Goal: Transaction & Acquisition: Purchase product/service

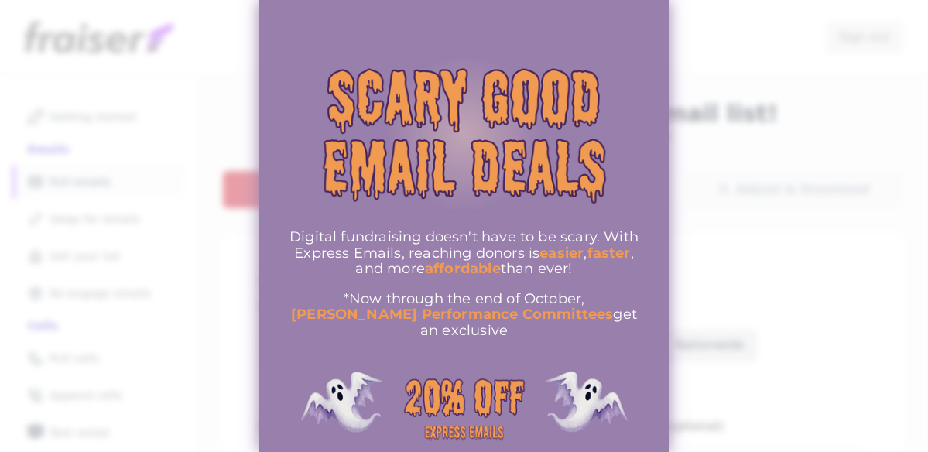
click at [685, 249] on div at bounding box center [464, 226] width 928 height 452
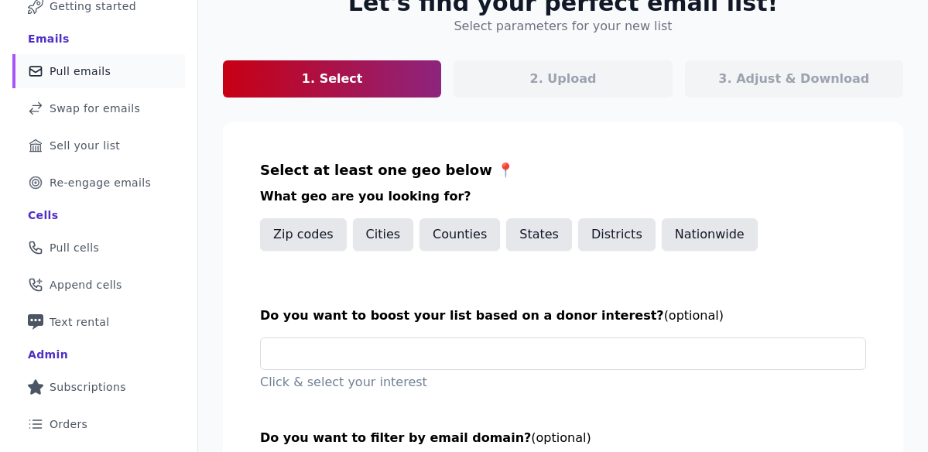
scroll to position [74, 0]
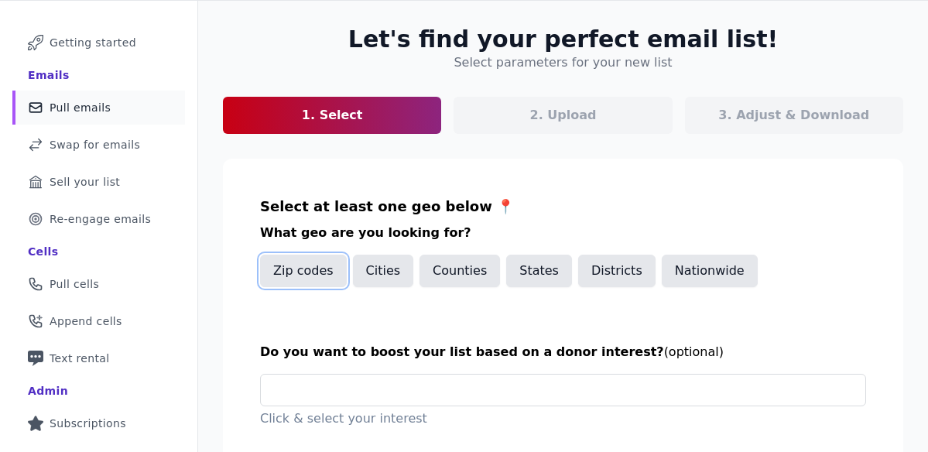
click at [307, 274] on button "Zip codes" at bounding box center [303, 271] width 87 height 33
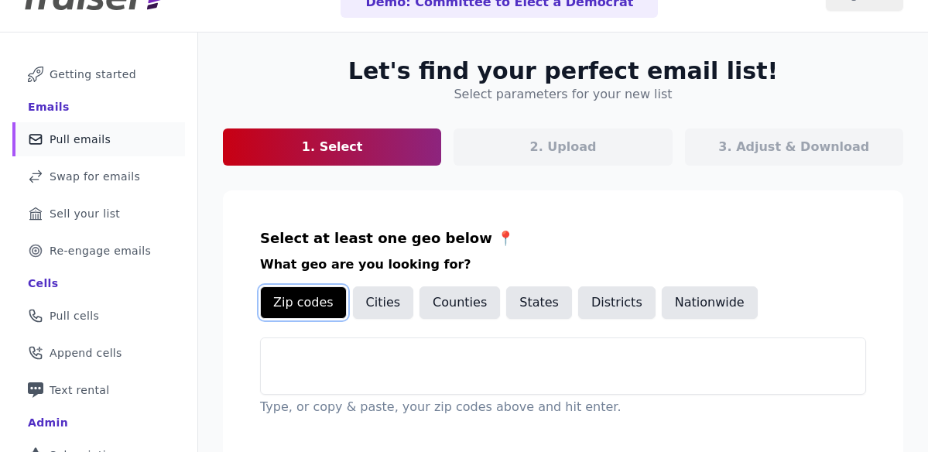
scroll to position [0, 0]
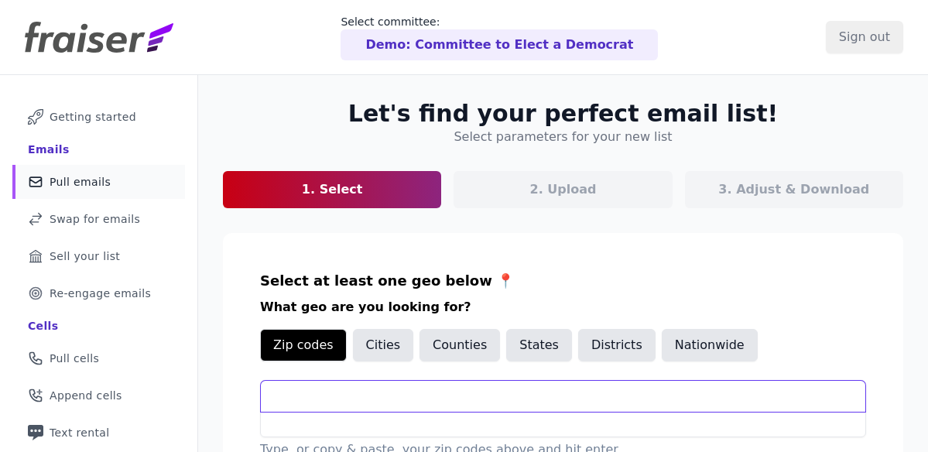
click at [335, 391] on input "text" at bounding box center [563, 396] width 605 height 31
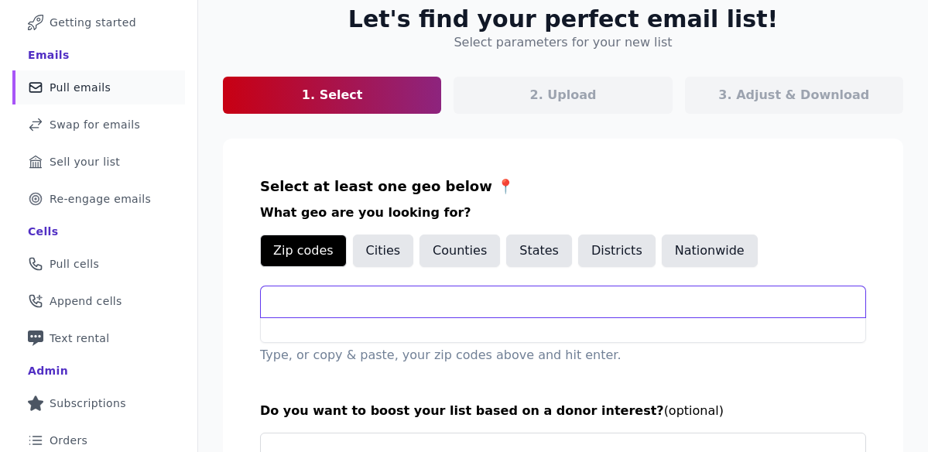
scroll to position [95, 0]
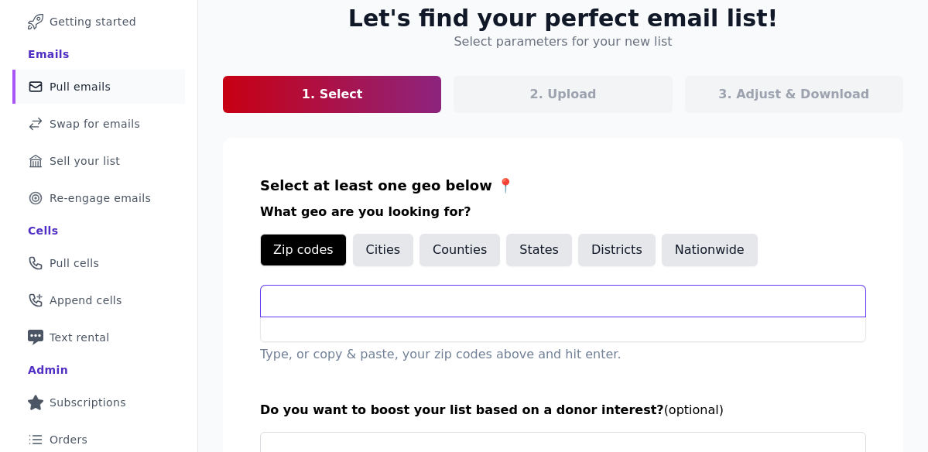
type input "21230"
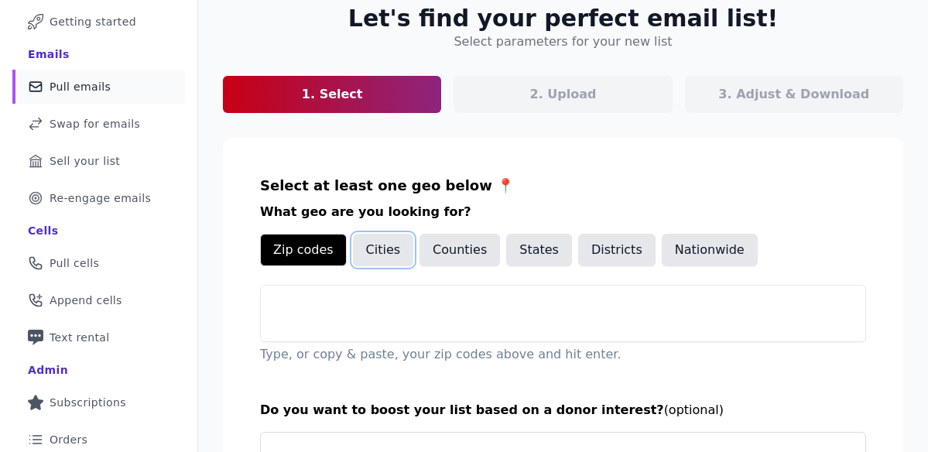
click at [385, 251] on button "Cities" at bounding box center [383, 250] width 61 height 33
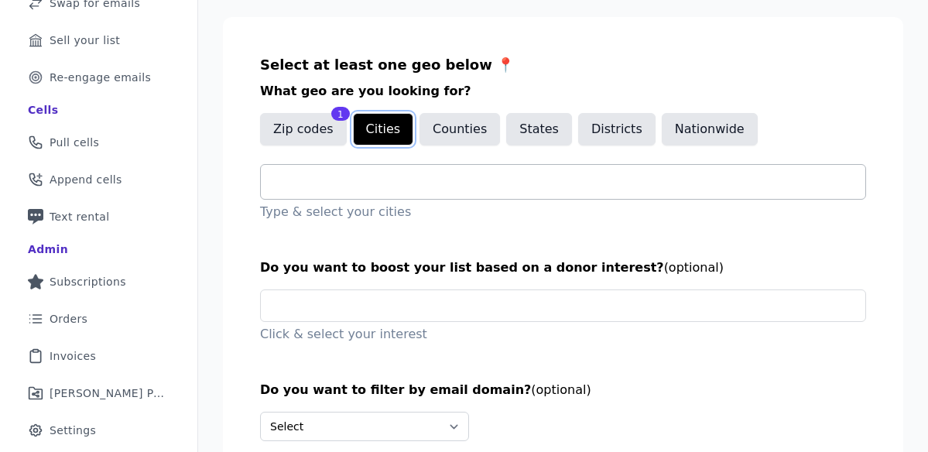
scroll to position [218, 0]
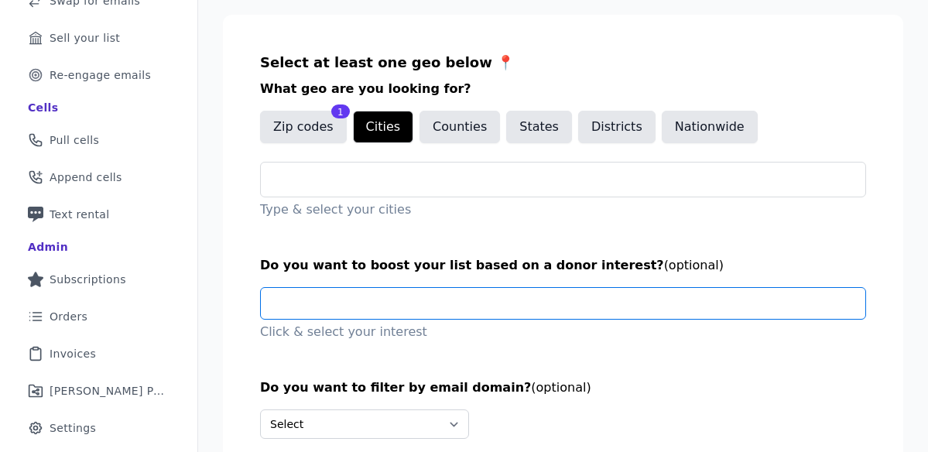
click at [427, 304] on input "text" at bounding box center [569, 303] width 592 height 31
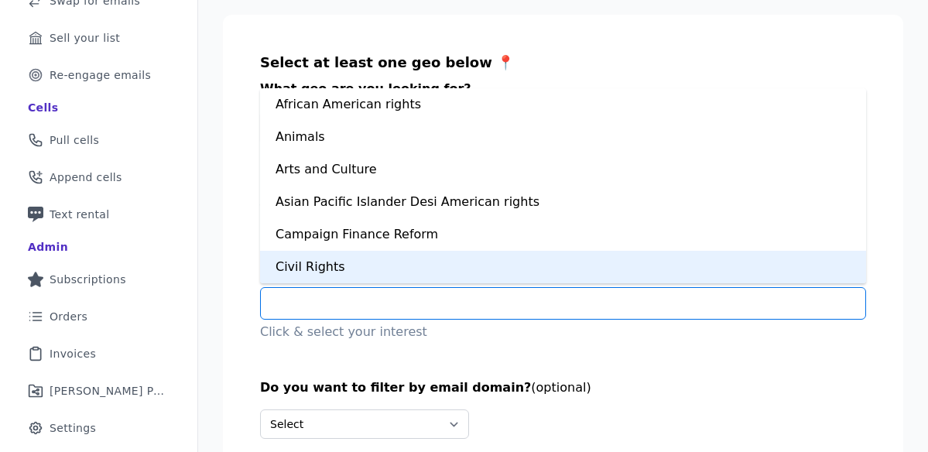
click at [356, 266] on div "Civil Rights" at bounding box center [563, 267] width 606 height 33
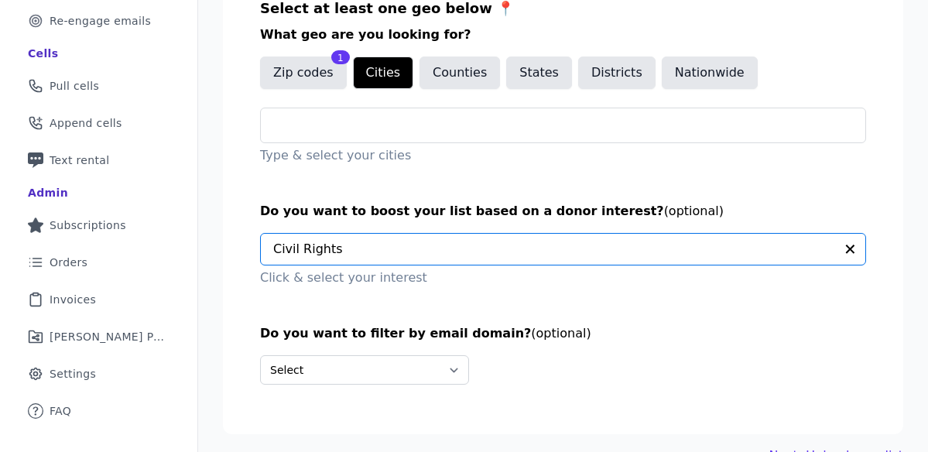
scroll to position [310, 0]
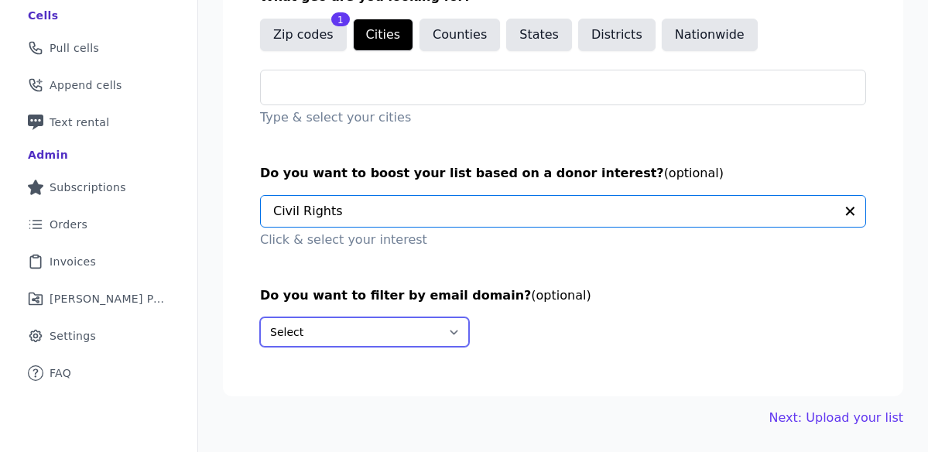
click at [389, 334] on select "Select Include only these domains Include none of these domains" at bounding box center [364, 331] width 209 height 29
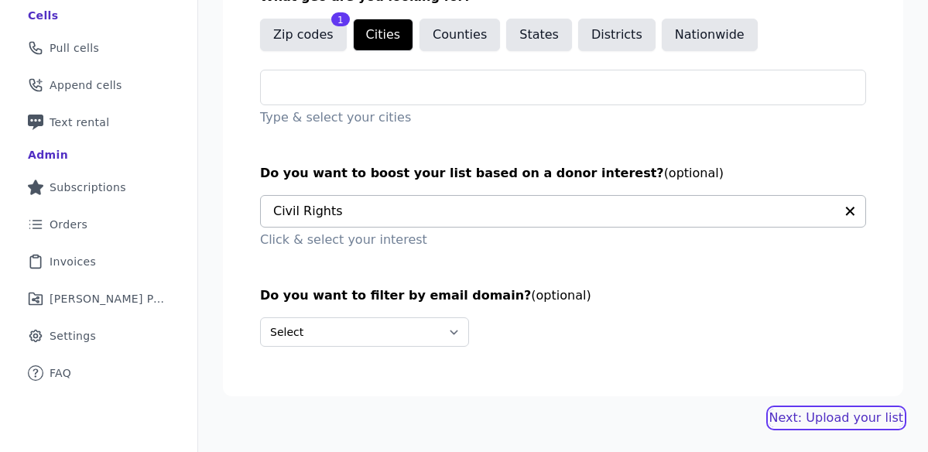
click at [814, 418] on link "Next: Upload your list" at bounding box center [837, 418] width 134 height 19
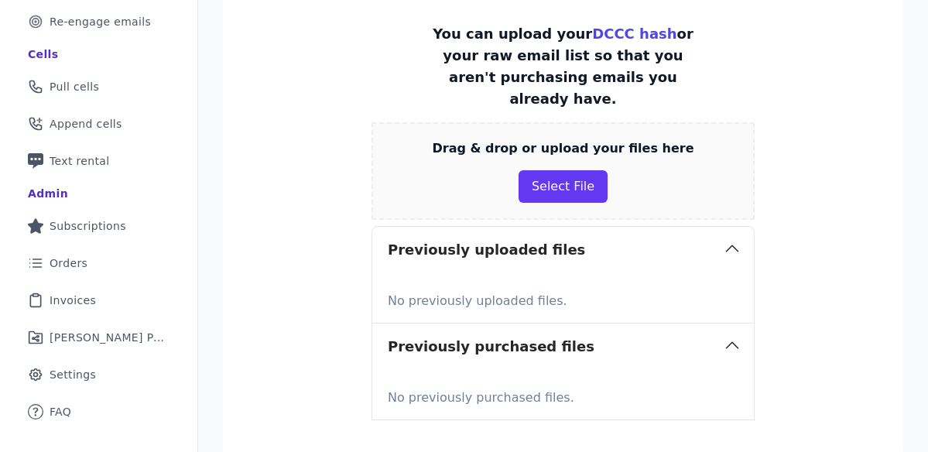
scroll to position [398, 0]
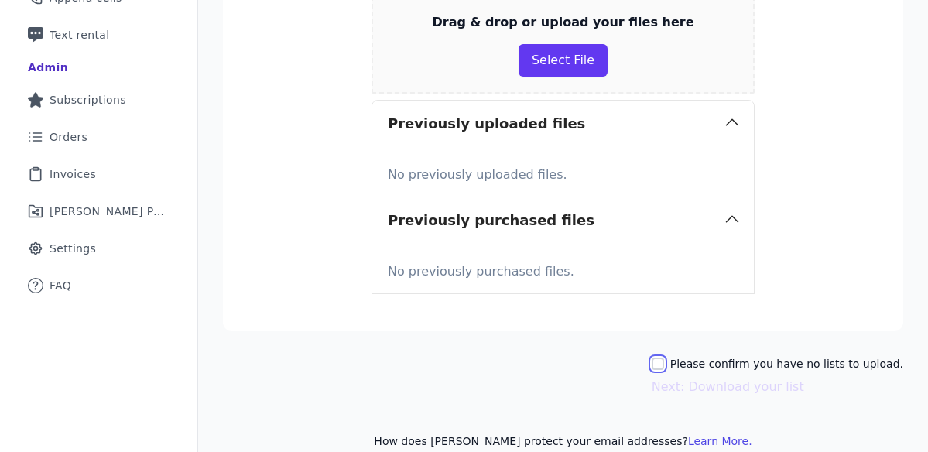
click at [664, 358] on input "Please confirm you have no lists to upload." at bounding box center [658, 364] width 12 height 12
checkbox input "true"
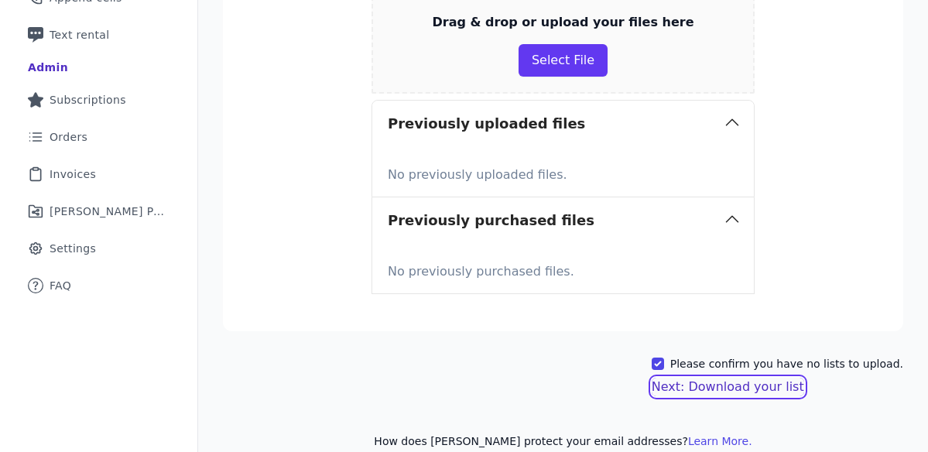
click at [706, 378] on button "Next: Download your list" at bounding box center [728, 387] width 153 height 19
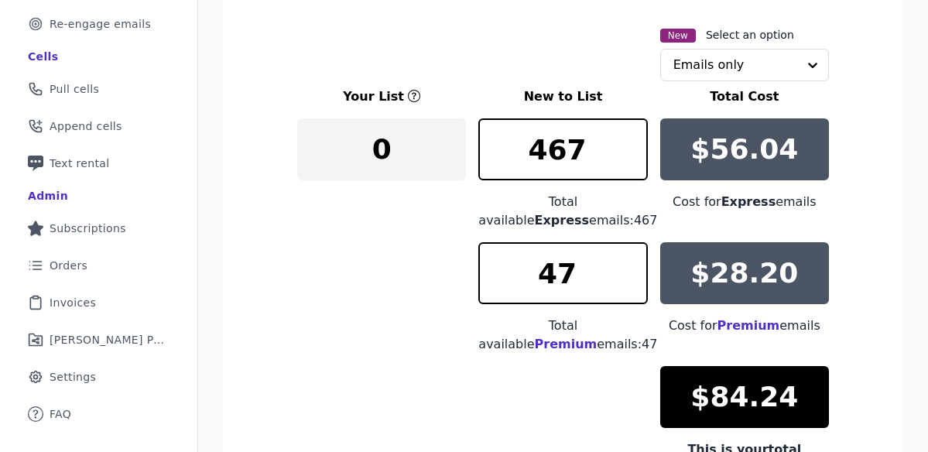
scroll to position [267, 0]
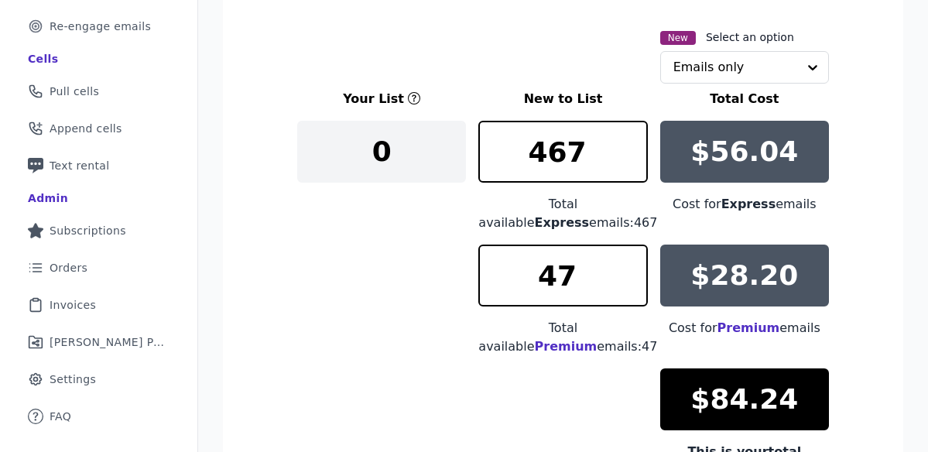
click at [404, 155] on div "0" at bounding box center [381, 152] width 169 height 62
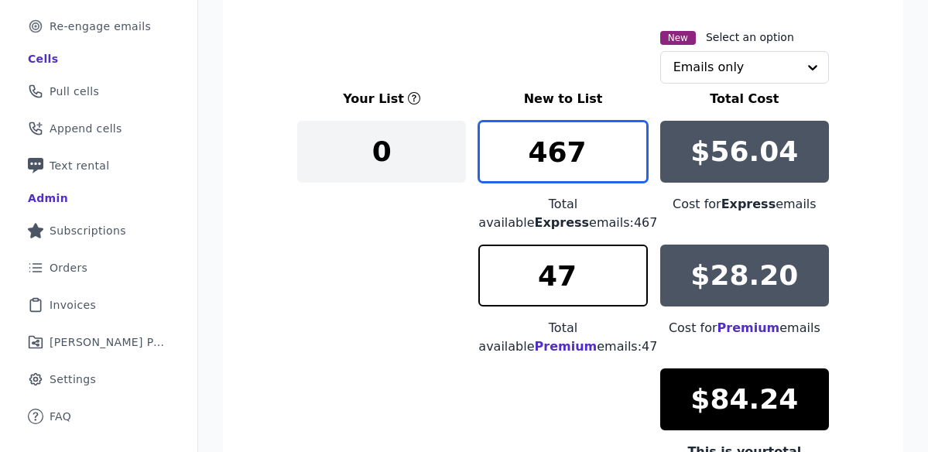
drag, startPoint x: 580, startPoint y: 156, endPoint x: 513, endPoint y: 157, distance: 67.4
click at [513, 157] on input "467" at bounding box center [563, 152] width 169 height 62
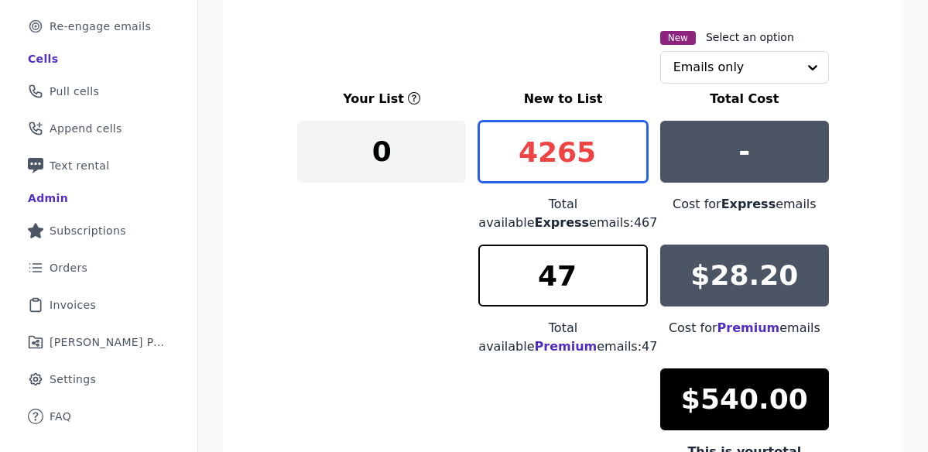
type input "4265"
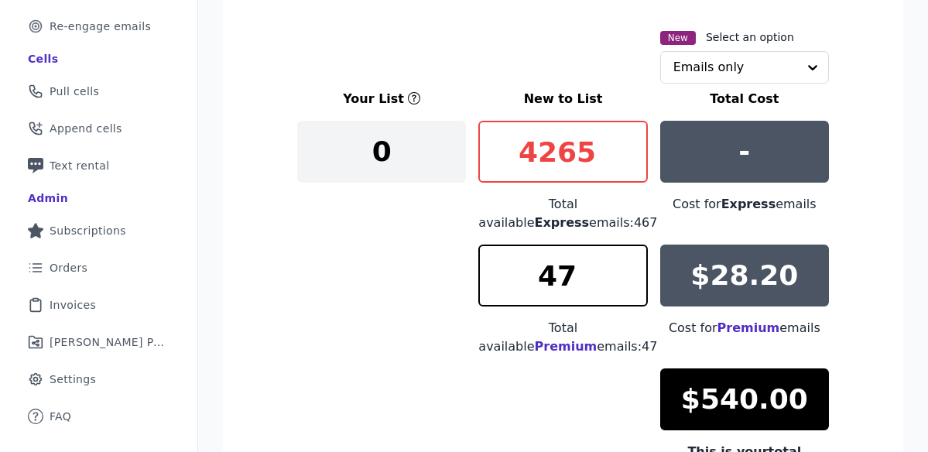
click at [632, 225] on div "Total available Express emails: 467" at bounding box center [563, 213] width 169 height 37
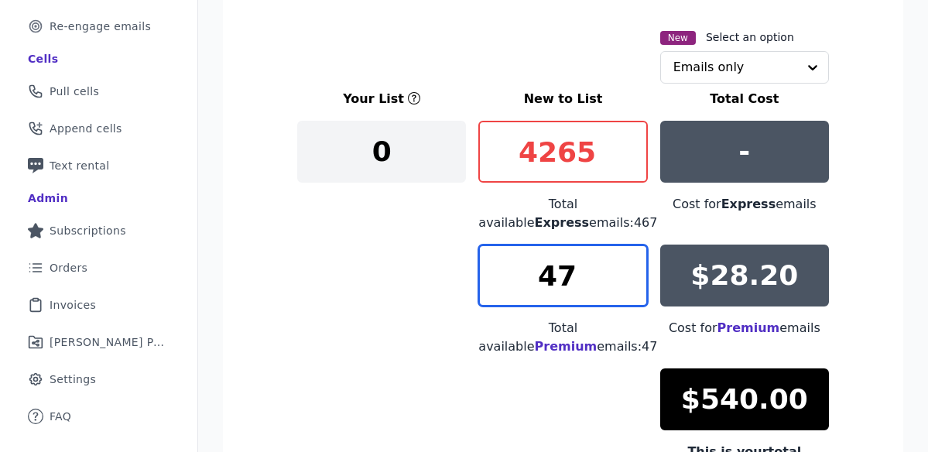
click at [588, 273] on input "47" at bounding box center [563, 276] width 169 height 62
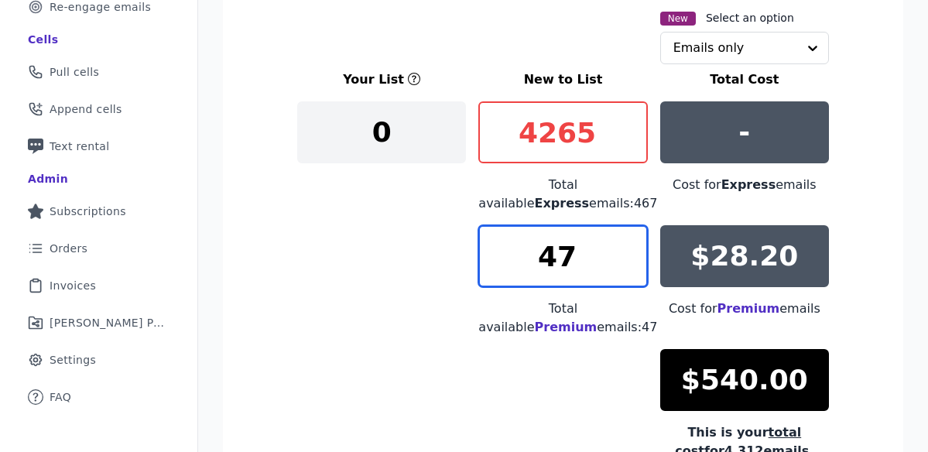
scroll to position [280, 0]
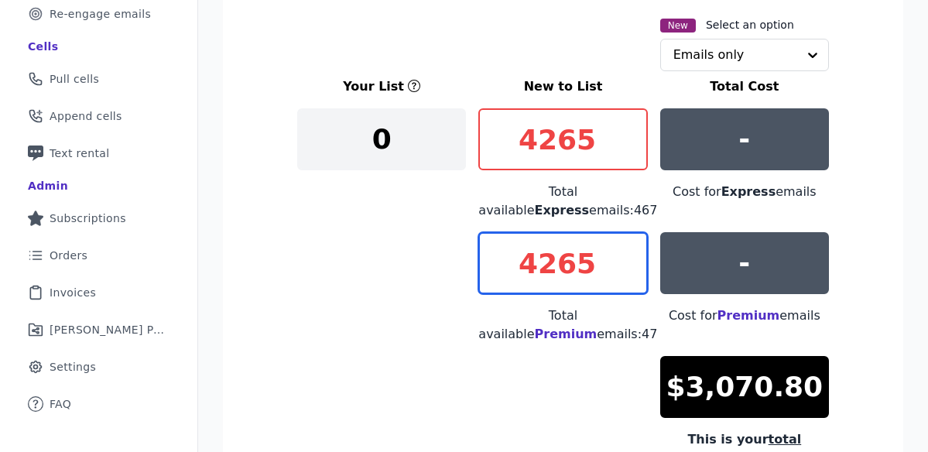
type input "4265"
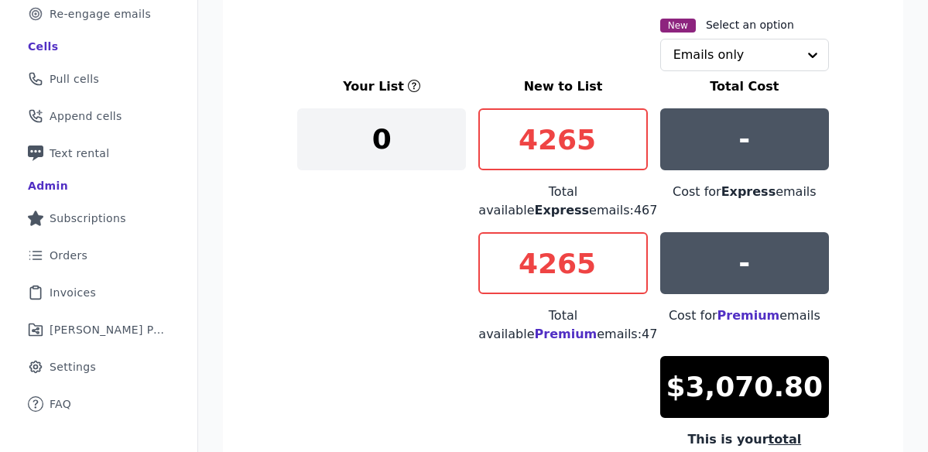
click at [611, 389] on div "Your List New to List Total Cost 0 4265 Total available Express emails: 467 - C…" at bounding box center [563, 272] width 532 height 390
click at [610, 147] on input "4265" at bounding box center [563, 139] width 169 height 62
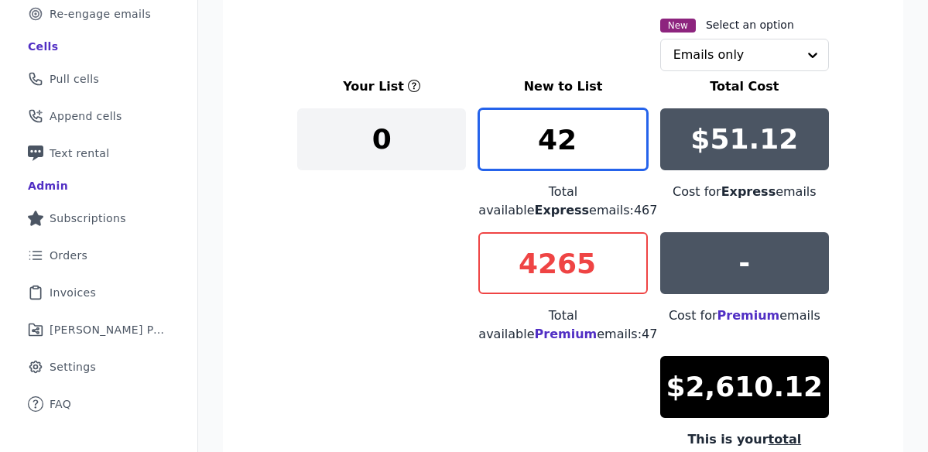
type input "4"
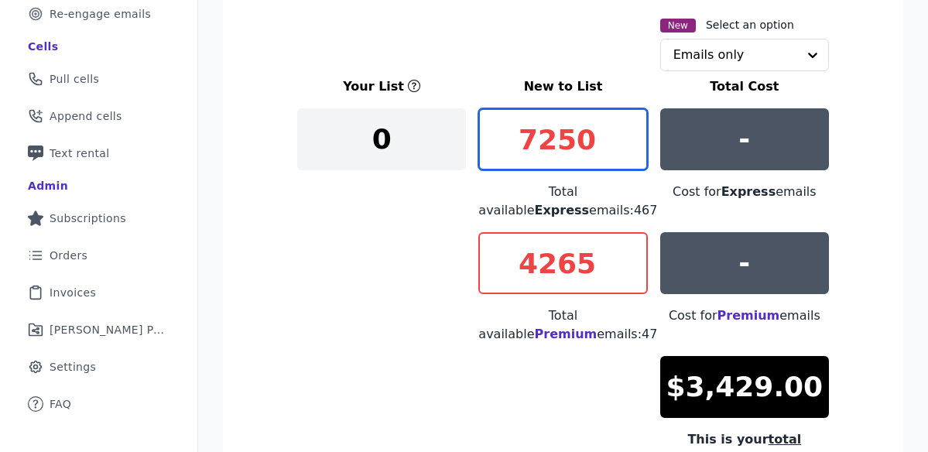
type input "7250"
click at [628, 211] on div "Total available Express emails: 467" at bounding box center [563, 201] width 169 height 37
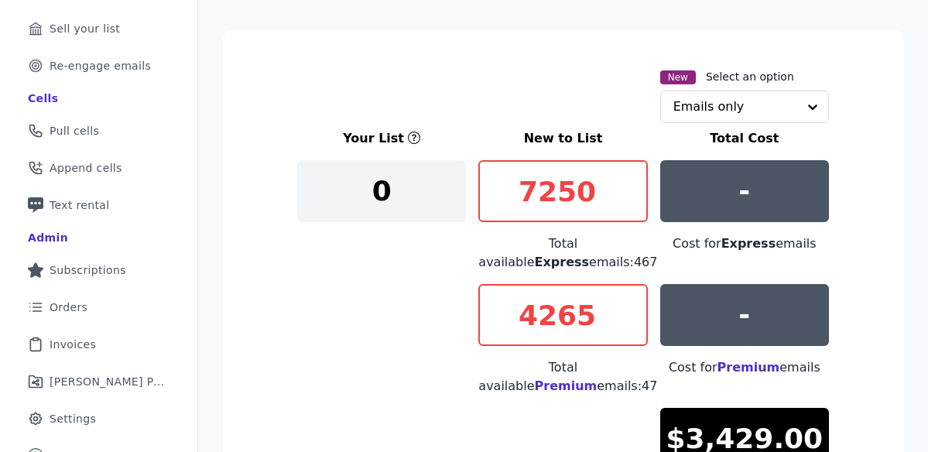
scroll to position [187, 0]
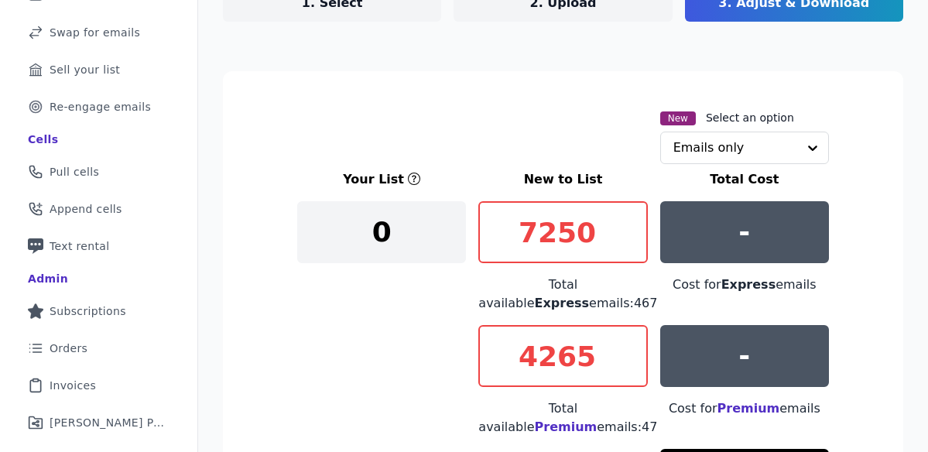
click at [395, 235] on div "0" at bounding box center [381, 232] width 169 height 62
click at [688, 155] on input "text" at bounding box center [736, 147] width 124 height 31
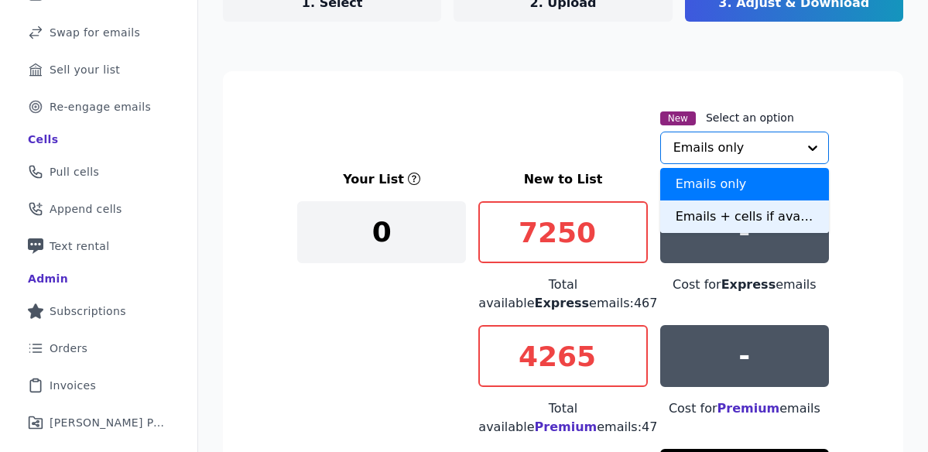
click at [691, 218] on div "Emails + cells if available" at bounding box center [744, 217] width 169 height 33
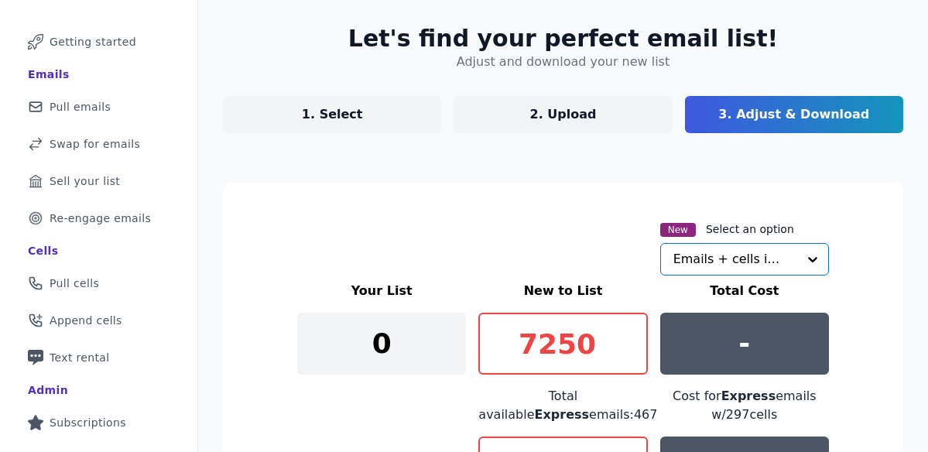
scroll to position [79, 0]
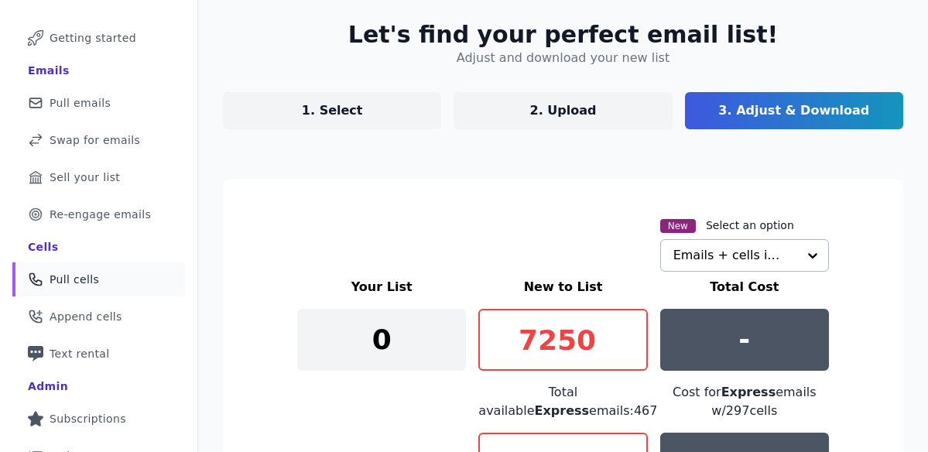
click at [78, 278] on span "Pull cells" at bounding box center [75, 279] width 50 height 15
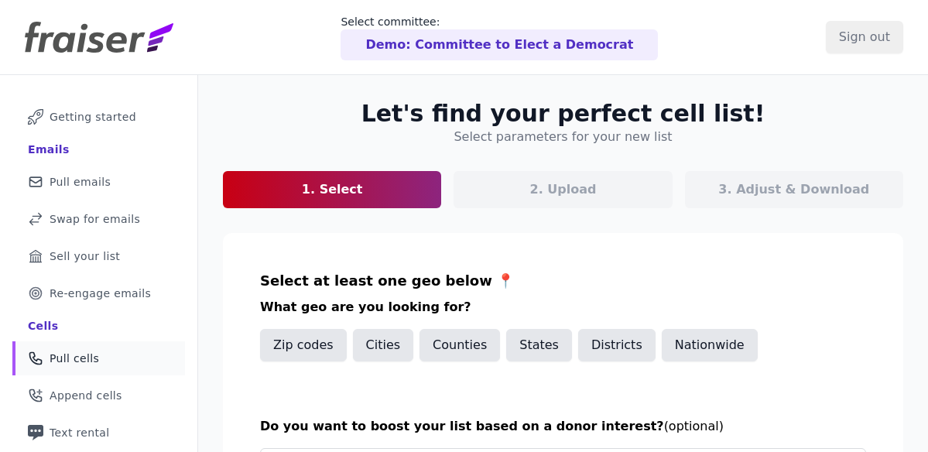
scroll to position [135, 0]
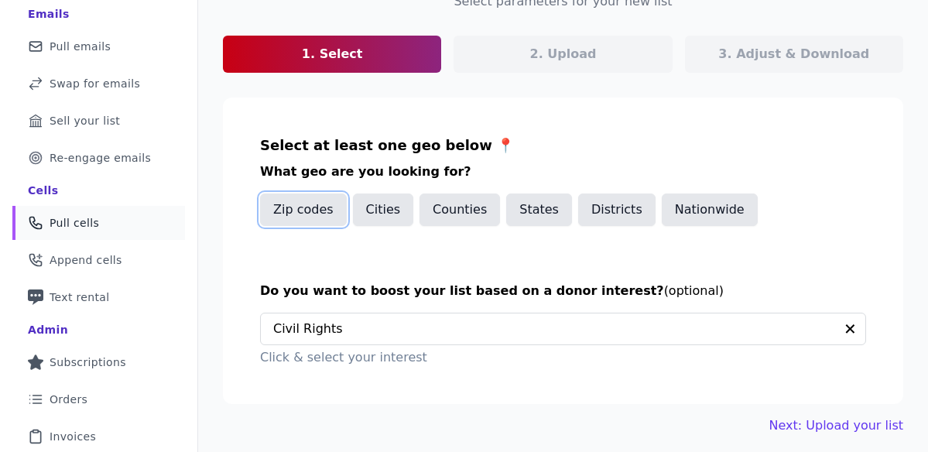
click at [305, 213] on button "Zip codes" at bounding box center [303, 210] width 87 height 33
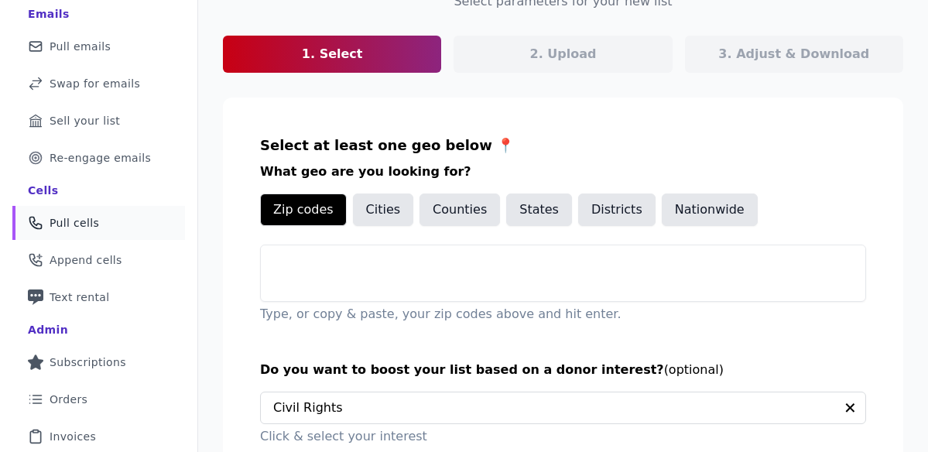
click at [317, 277] on div at bounding box center [563, 288] width 605 height 25
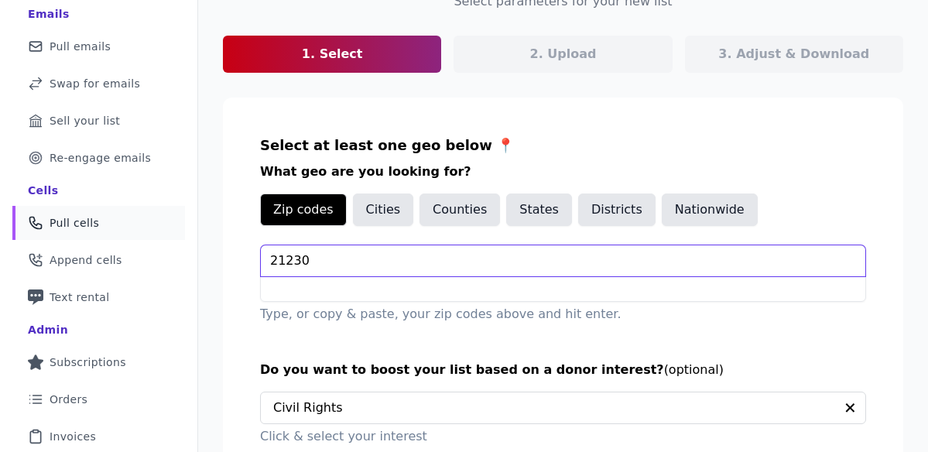
scroll to position [249, 0]
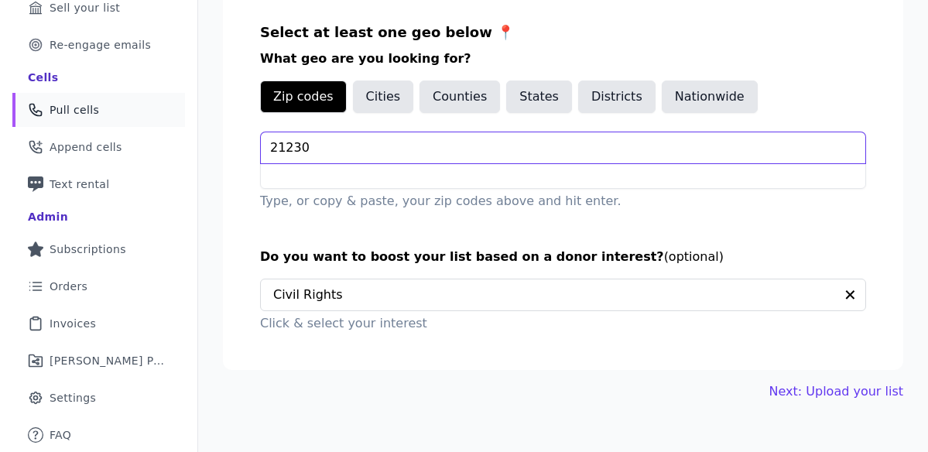
type input "21230"
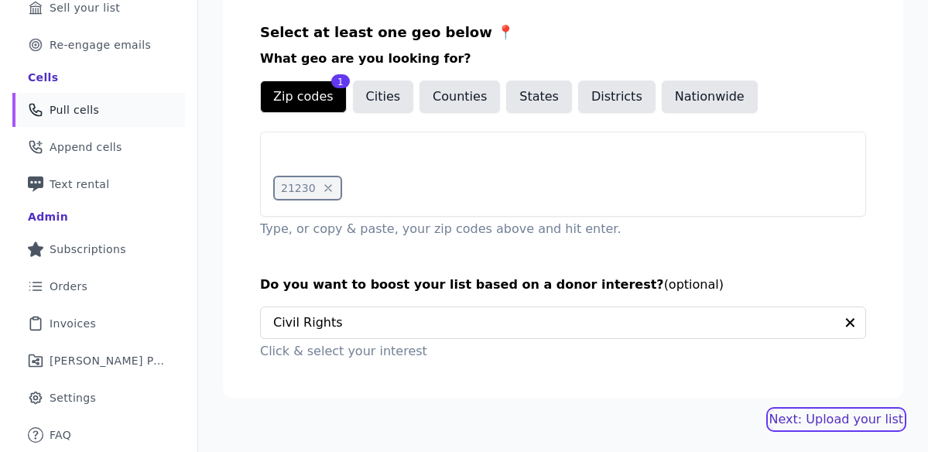
click at [828, 424] on link "Next: Upload your list" at bounding box center [837, 419] width 134 height 19
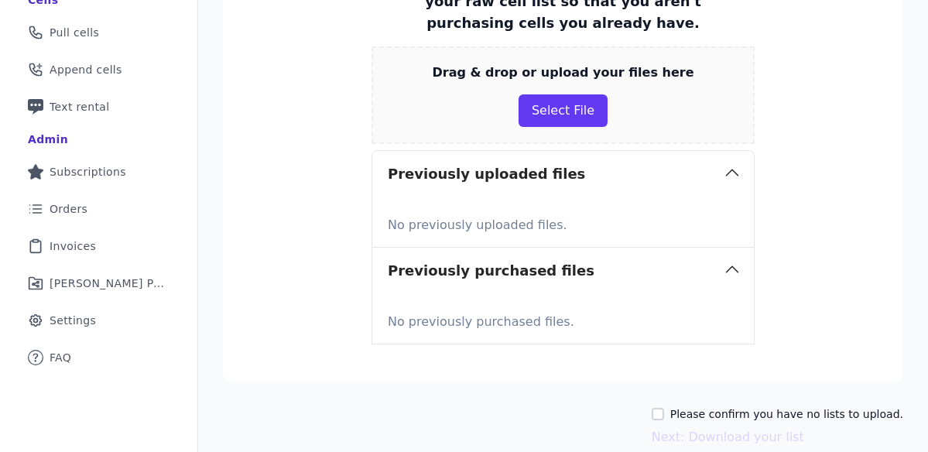
scroll to position [398, 0]
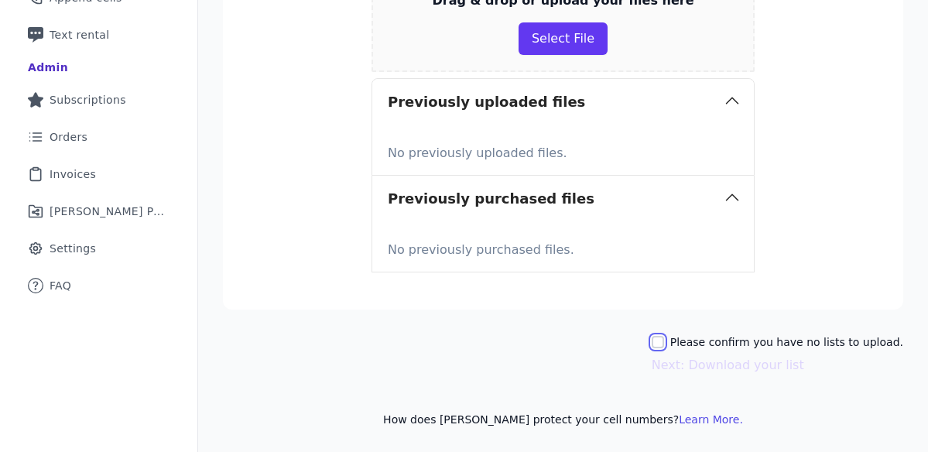
click at [664, 343] on input "Please confirm you have no lists to upload." at bounding box center [658, 342] width 12 height 12
checkbox input "true"
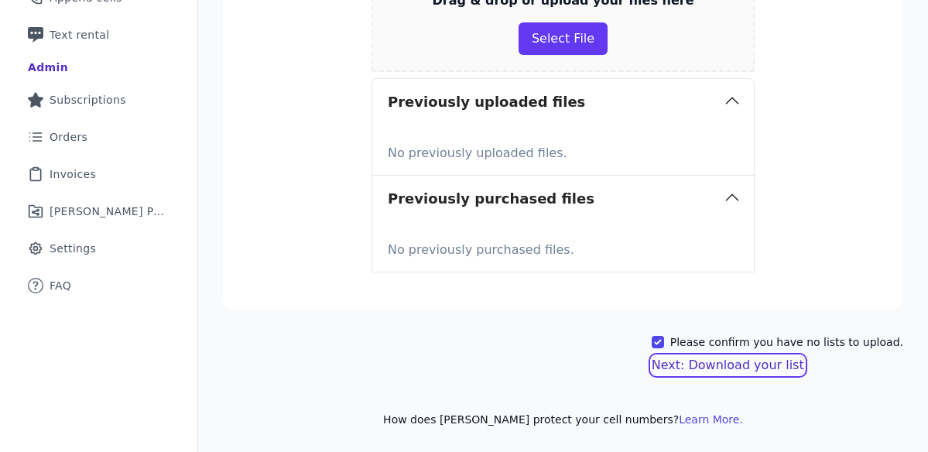
click at [722, 366] on button "Next: Download your list" at bounding box center [728, 365] width 153 height 19
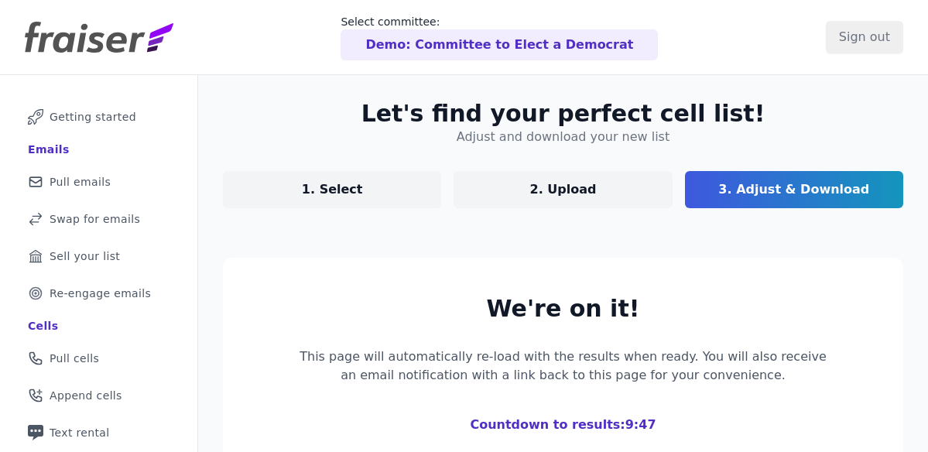
click at [736, 190] on p "3. Adjust & Download" at bounding box center [794, 189] width 151 height 19
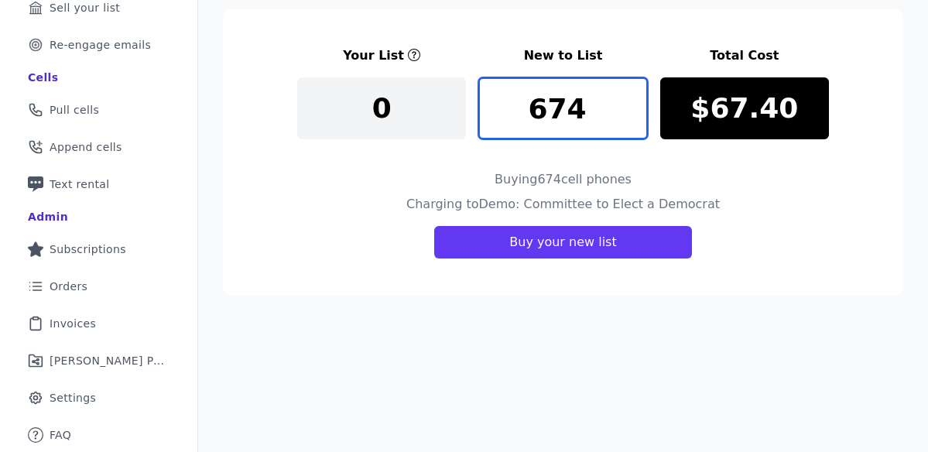
drag, startPoint x: 588, startPoint y: 116, endPoint x: 525, endPoint y: 116, distance: 63.5
click at [525, 116] on input "674" at bounding box center [563, 108] width 169 height 62
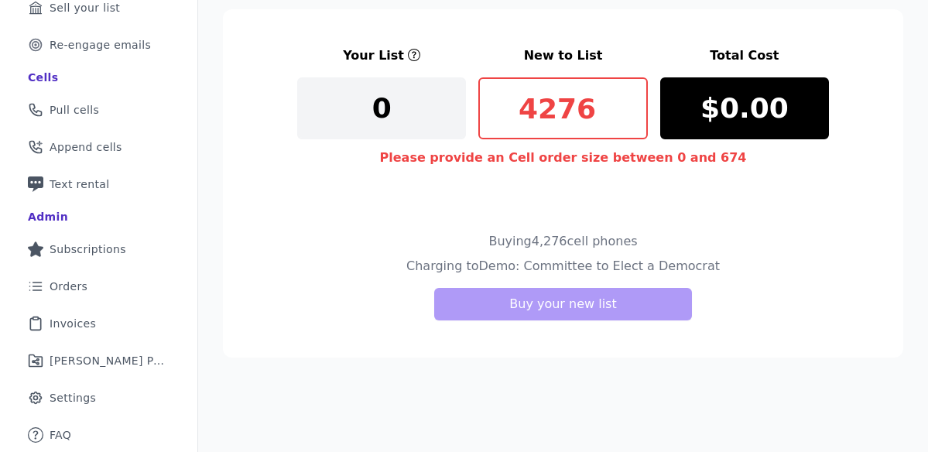
click at [566, 203] on p "Please provide an Cell order size between 0 and 674" at bounding box center [563, 180] width 367 height 62
click at [382, 108] on p "0" at bounding box center [381, 108] width 19 height 31
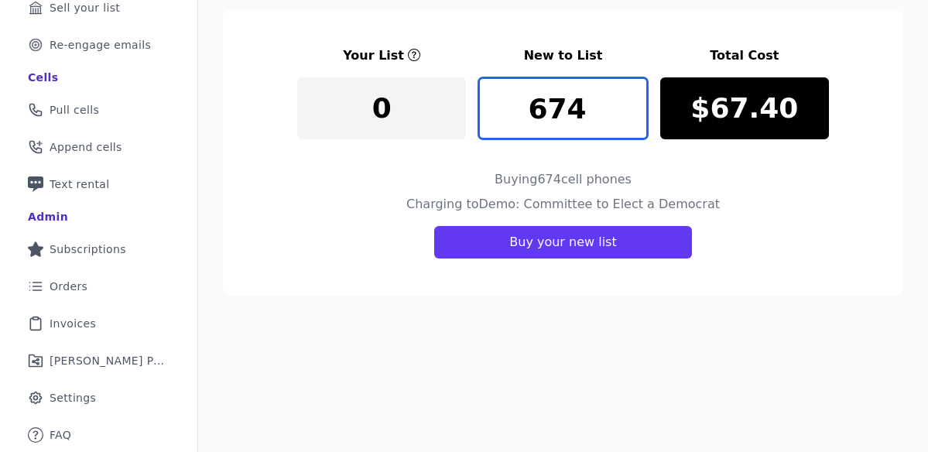
click at [633, 117] on input "674" at bounding box center [563, 108] width 169 height 62
click at [636, 99] on input "674" at bounding box center [563, 108] width 169 height 62
type input "673"
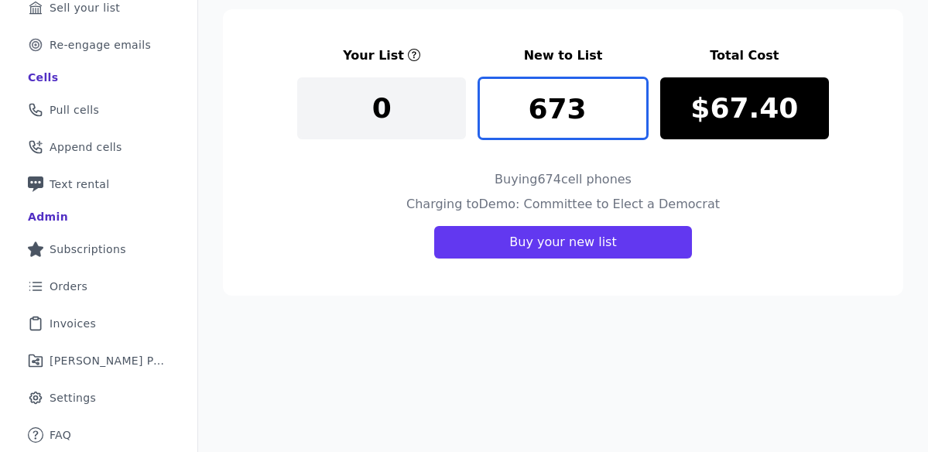
click at [636, 118] on input "673" at bounding box center [563, 108] width 169 height 62
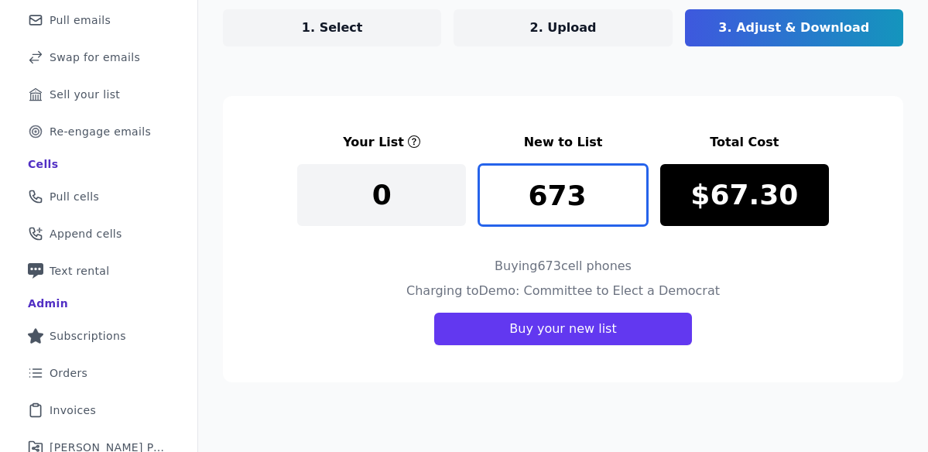
scroll to position [0, 0]
